Goal: Entertainment & Leisure: Consume media (video, audio)

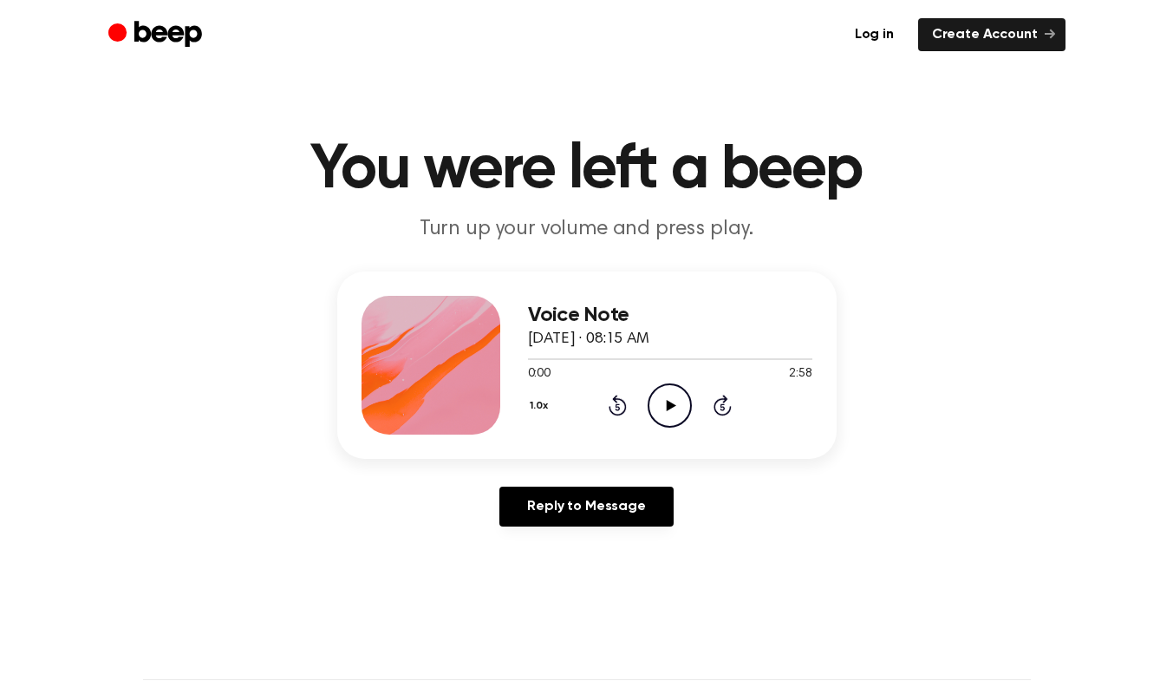
click at [664, 400] on icon "Play Audio" at bounding box center [670, 405] width 44 height 44
click at [687, 407] on icon "Pause Audio" at bounding box center [670, 405] width 44 height 44
